Goal: Transaction & Acquisition: Purchase product/service

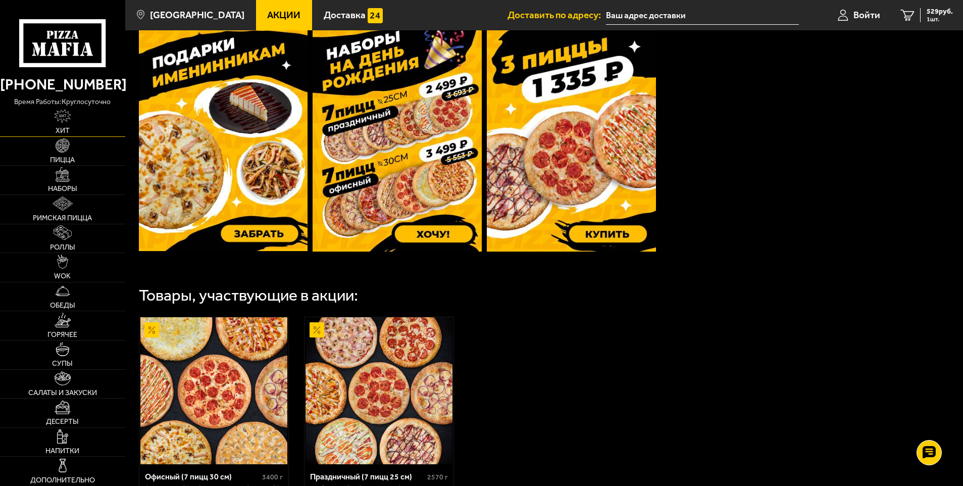
scroll to position [326, 0]
click at [69, 153] on link "Пицца" at bounding box center [62, 151] width 125 height 29
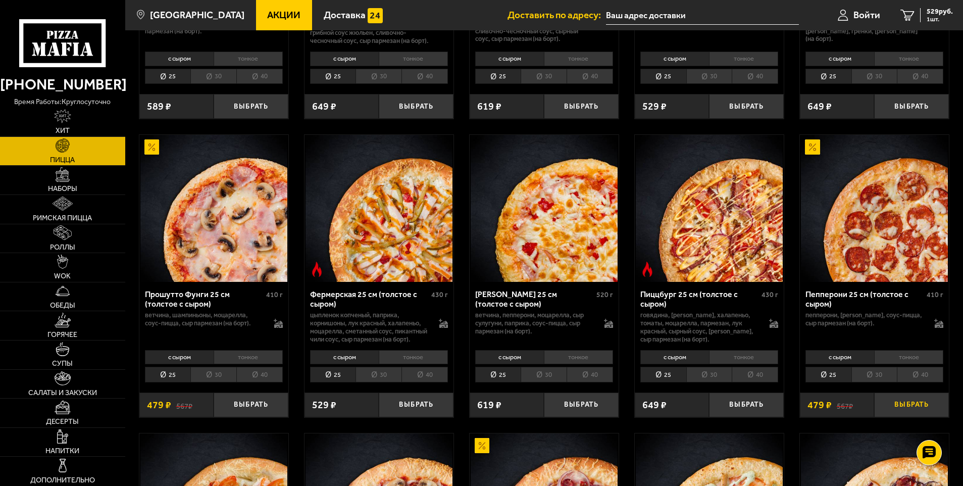
scroll to position [606, 0]
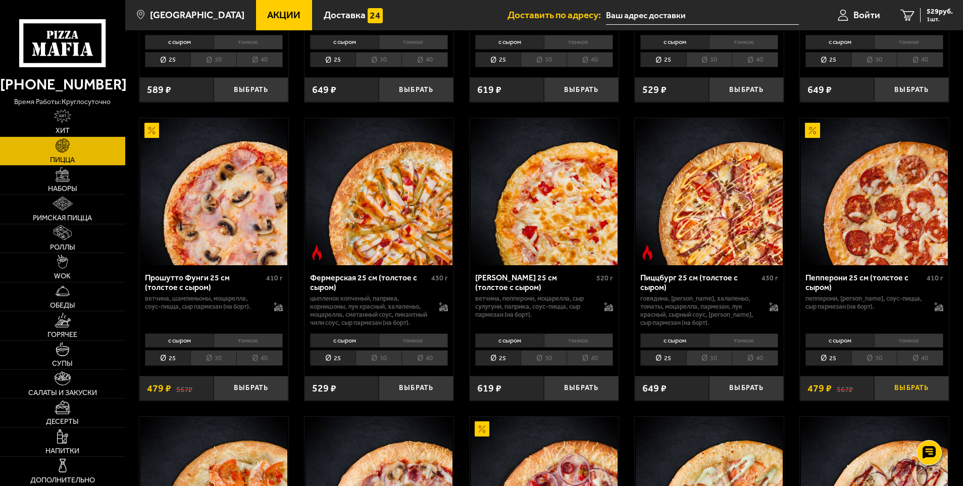
click at [906, 400] on button "Выбрать" at bounding box center [911, 388] width 75 height 25
click at [939, 400] on button "+" at bounding box center [936, 388] width 25 height 25
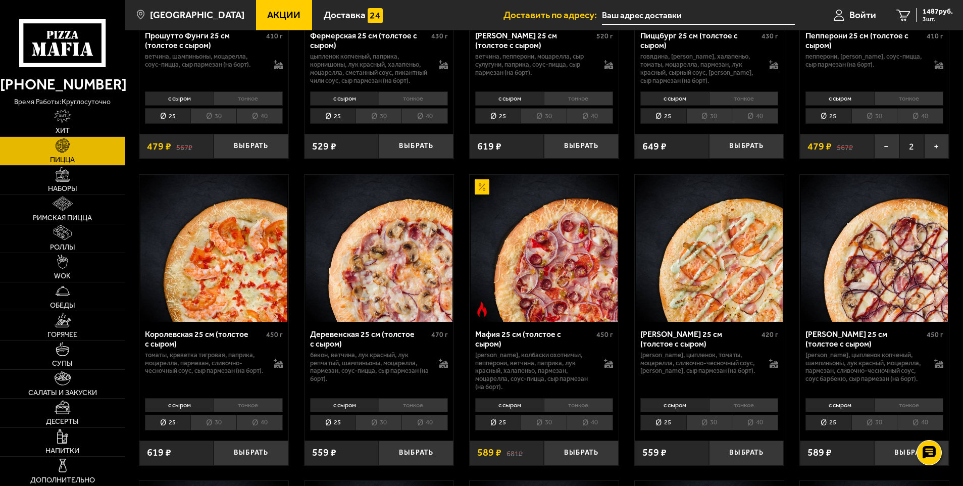
scroll to position [909, 0]
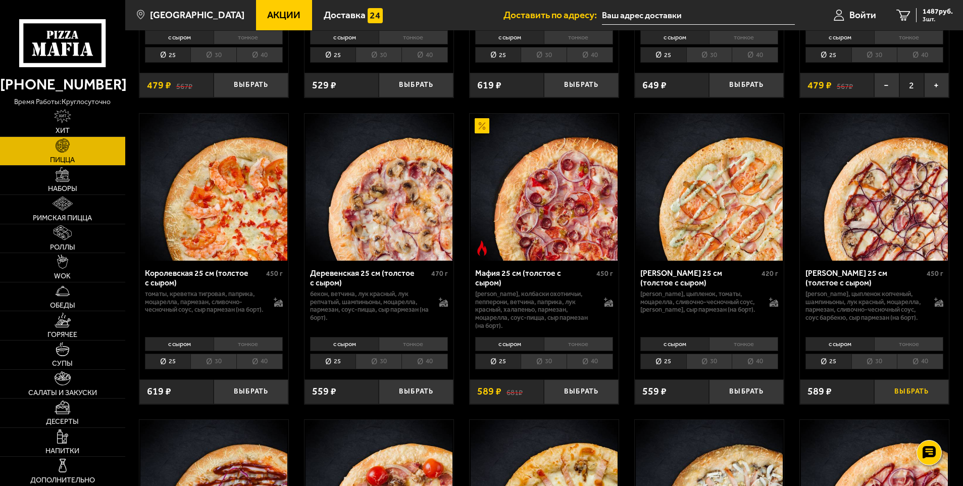
click at [913, 404] on button "Выбрать" at bounding box center [911, 391] width 75 height 25
click at [932, 6] on link "4 2076 руб. 4 шт." at bounding box center [924, 15] width 77 height 30
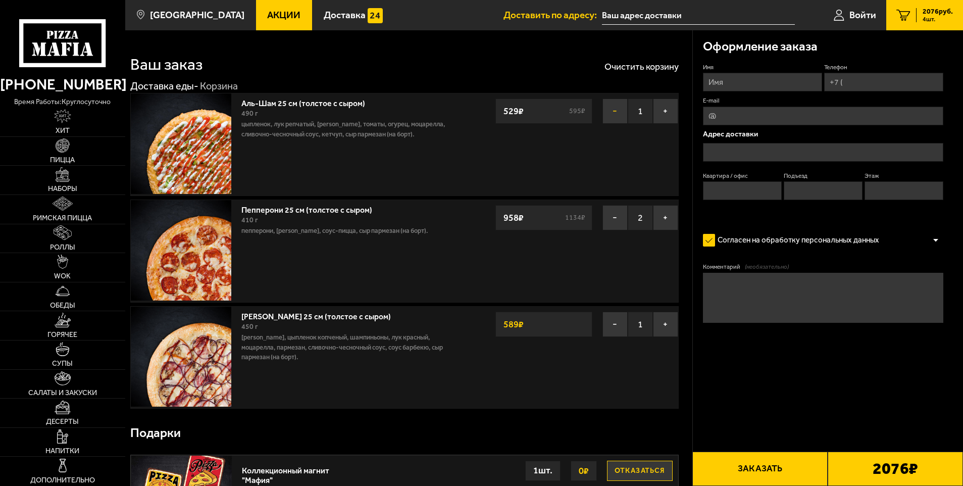
click at [617, 110] on button "−" at bounding box center [614, 110] width 25 height 25
